Goal: Check status: Verify the current state of an ongoing process or item

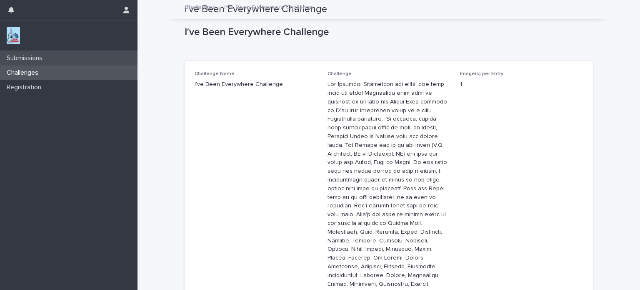
scroll to position [385, 0]
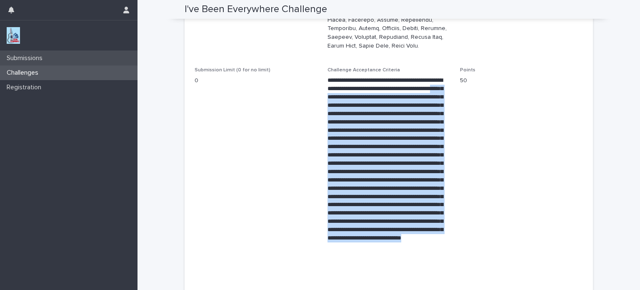
click at [29, 58] on p "Submissions" at bounding box center [26, 58] width 46 height 8
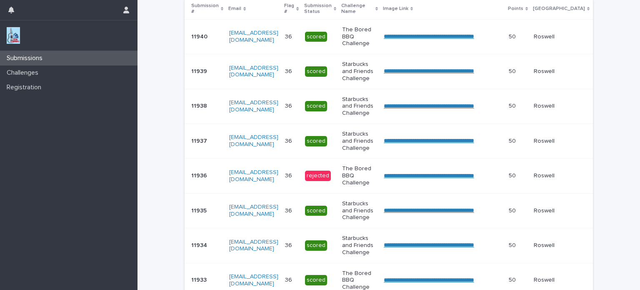
scroll to position [190, 0]
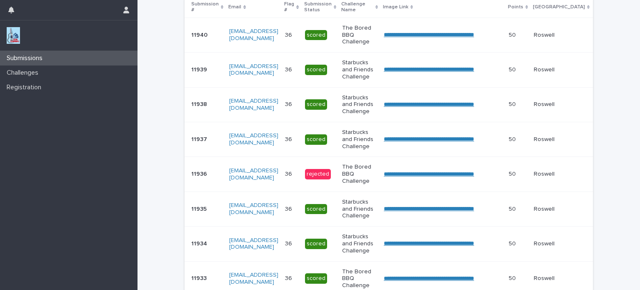
click at [322, 170] on div "rejected" at bounding box center [318, 174] width 26 height 10
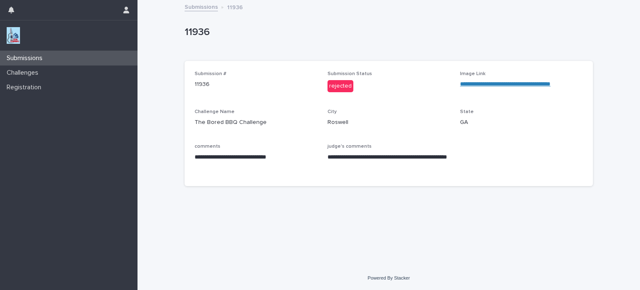
click at [26, 59] on p "Submissions" at bounding box center [26, 58] width 46 height 8
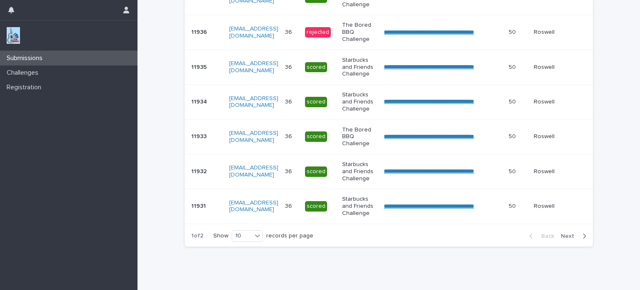
scroll to position [365, 0]
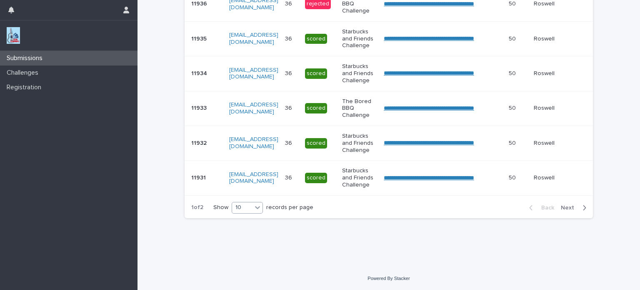
click at [255, 207] on icon at bounding box center [257, 207] width 5 height 3
click at [237, 238] on div "30" at bounding box center [245, 238] width 30 height 10
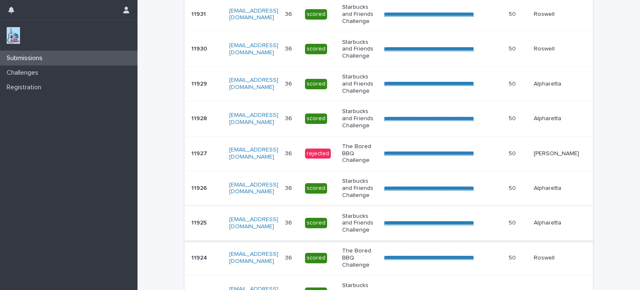
scroll to position [523, 0]
click at [462, 153] on link "**********" at bounding box center [429, 153] width 90 height 6
